Goal: Task Accomplishment & Management: Manage account settings

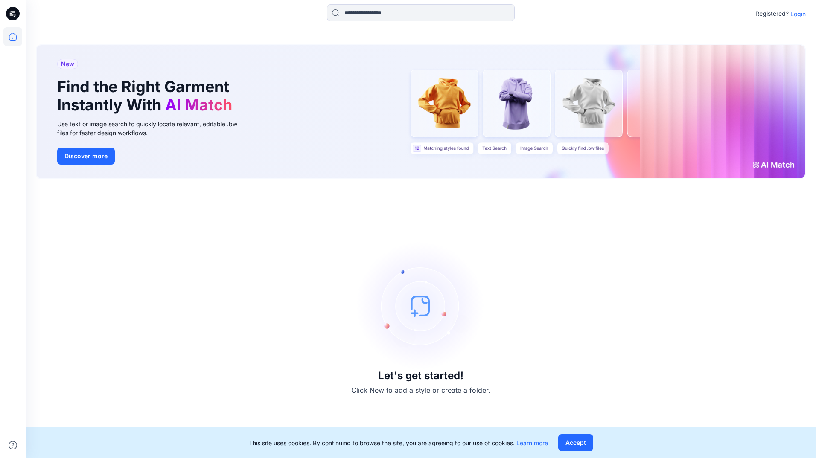
click at [804, 14] on p "Login" at bounding box center [797, 13] width 15 height 9
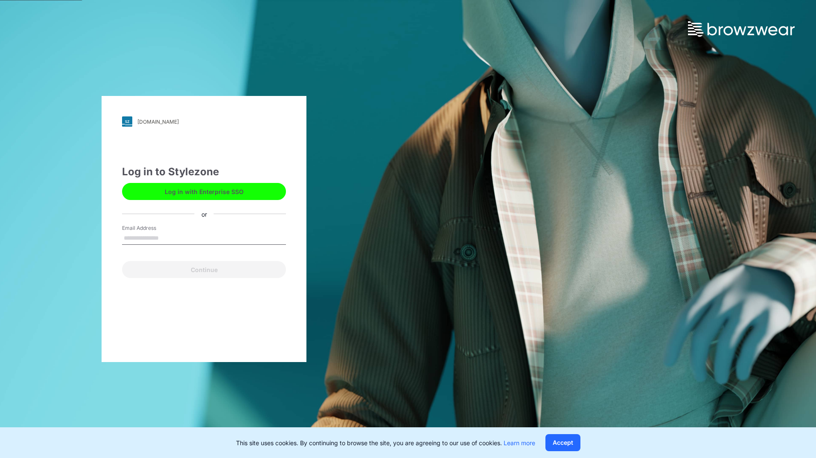
click at [203, 236] on input "Email Address" at bounding box center [204, 238] width 164 height 13
click at [232, 196] on button "Log in with Enterprise SSO" at bounding box center [204, 191] width 164 height 17
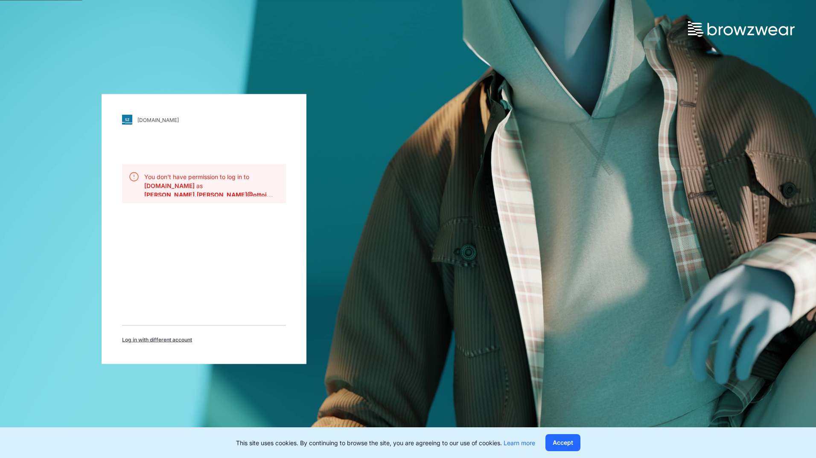
drag, startPoint x: 216, startPoint y: 148, endPoint x: 204, endPoint y: 181, distance: 35.5
click at [216, 150] on div "ottoint.stylezone.com Loading... You don't have permission to log in to ottoint…" at bounding box center [204, 229] width 205 height 270
click at [196, 183] on b "[DOMAIN_NAME]" at bounding box center [170, 185] width 52 height 7
click at [163, 120] on div "[DOMAIN_NAME]" at bounding box center [157, 120] width 41 height 6
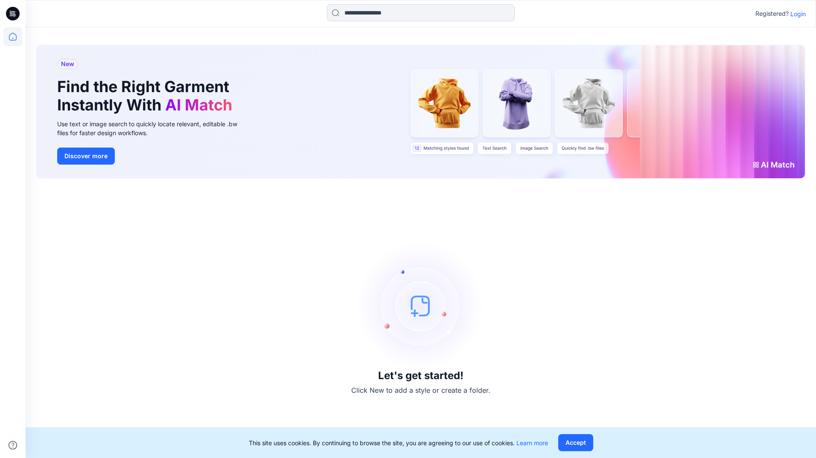
click at [801, 14] on p "Login" at bounding box center [797, 13] width 15 height 9
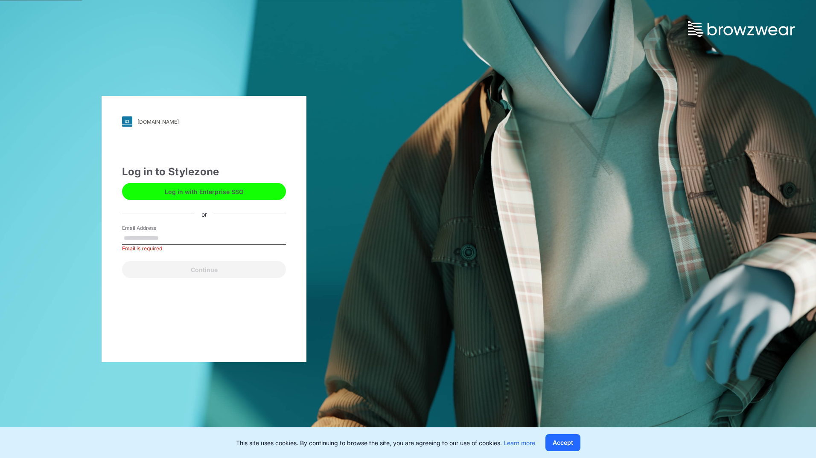
click at [218, 194] on button "Log in with Enterprise SSO" at bounding box center [204, 191] width 164 height 17
